Goal: Task Accomplishment & Management: Complete application form

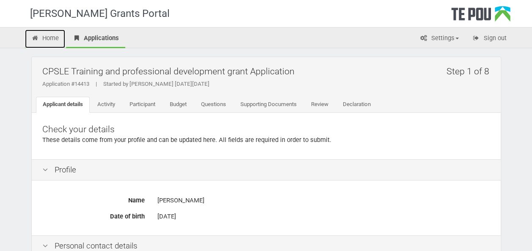
click at [50, 36] on link "Home" at bounding box center [45, 39] width 41 height 19
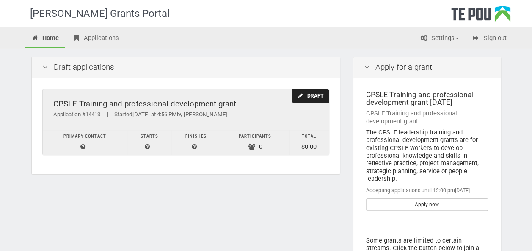
click at [156, 101] on div "CPSLE Training and professional development grant" at bounding box center [185, 104] width 265 height 9
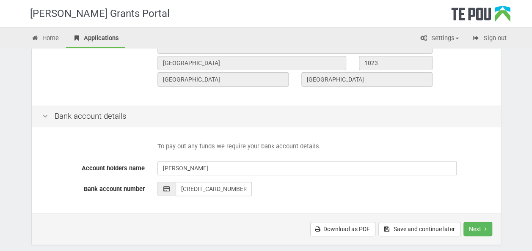
scroll to position [415, 0]
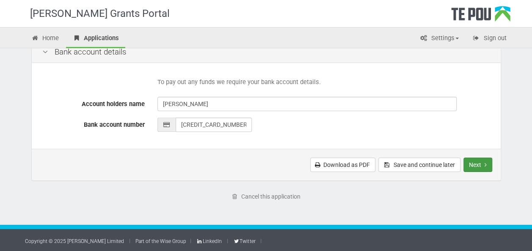
click at [478, 161] on button "Next" at bounding box center [478, 165] width 29 height 14
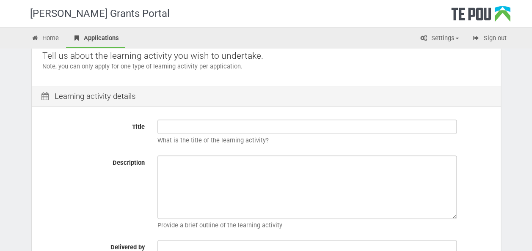
scroll to position [85, 0]
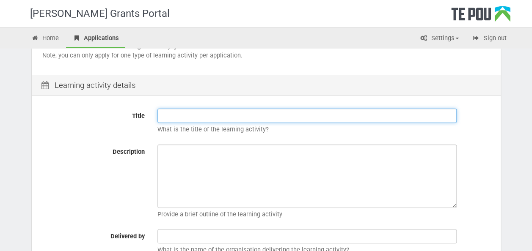
click at [177, 114] on input "Title" at bounding box center [306, 116] width 299 height 14
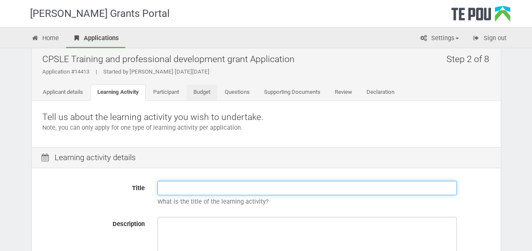
scroll to position [0, 0]
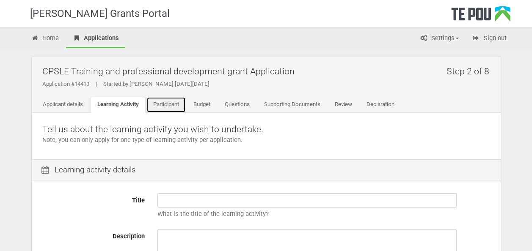
click at [169, 102] on link "Participant" at bounding box center [165, 105] width 39 height 16
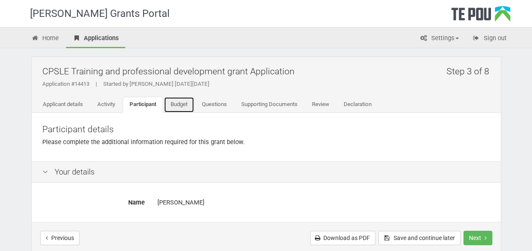
click at [175, 106] on link "Budget" at bounding box center [179, 105] width 30 height 16
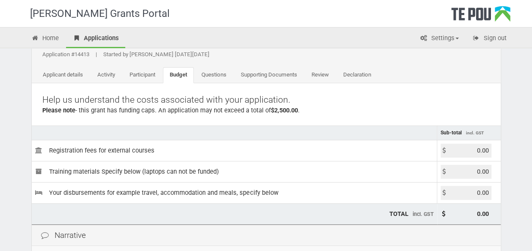
scroll to position [42, 0]
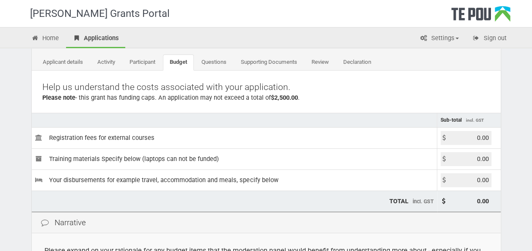
click at [219, 47] on div "Home Applications Settings Profile My account FAQs Sign out" at bounding box center [266, 39] width 495 height 18
click at [220, 58] on link "Questions" at bounding box center [214, 63] width 39 height 16
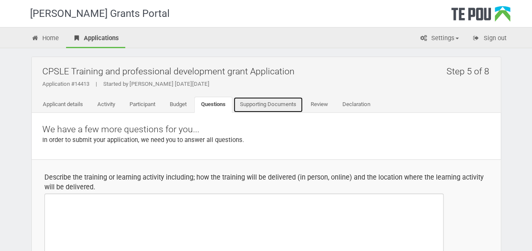
click at [256, 109] on link "Supporting Documents" at bounding box center [268, 105] width 70 height 16
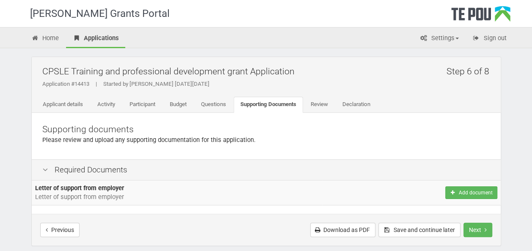
drag, startPoint x: 399, startPoint y: 126, endPoint x: 394, endPoint y: 130, distance: 6.6
click at [399, 126] on p "Supporting documents" at bounding box center [266, 130] width 448 height 12
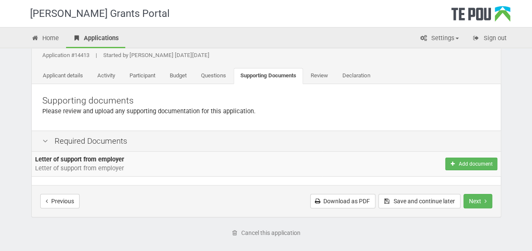
scroll to position [42, 0]
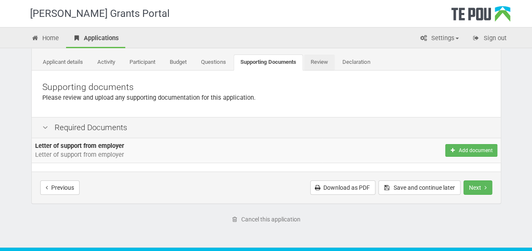
click at [336, 56] on li "Review" at bounding box center [320, 63] width 32 height 16
click at [331, 62] on link "Review" at bounding box center [319, 63] width 31 height 16
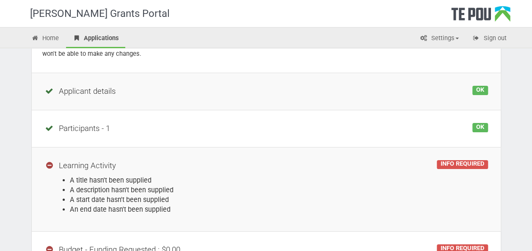
scroll to position [42, 0]
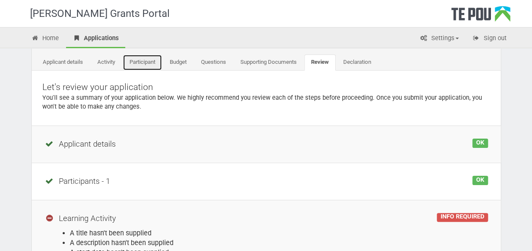
click at [129, 64] on link "Participant" at bounding box center [142, 63] width 39 height 16
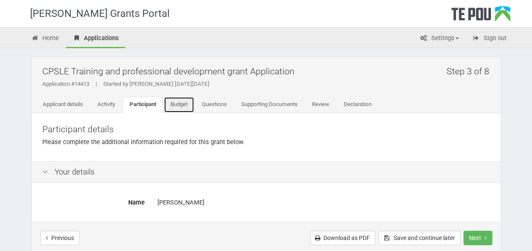
click at [174, 102] on link "Budget" at bounding box center [179, 105] width 30 height 16
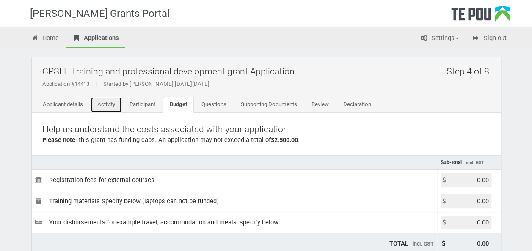
click at [103, 101] on link "Activity" at bounding box center [106, 105] width 31 height 16
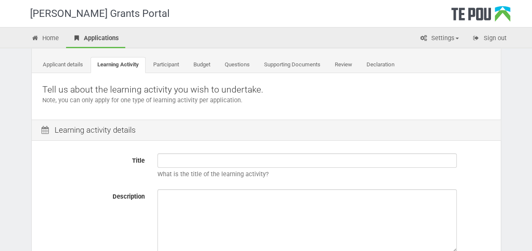
scroll to position [85, 0]
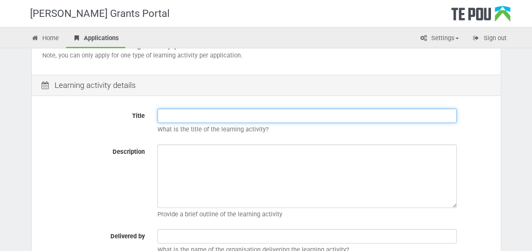
click at [162, 115] on input "Title" at bounding box center [306, 116] width 299 height 14
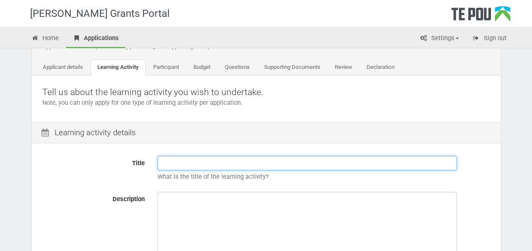
scroll to position [0, 0]
